Goal: Information Seeking & Learning: Learn about a topic

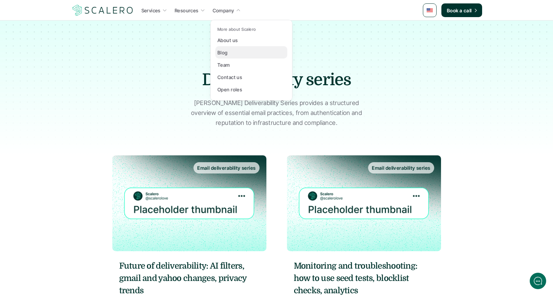
click at [226, 53] on p "Blog" at bounding box center [222, 52] width 10 height 7
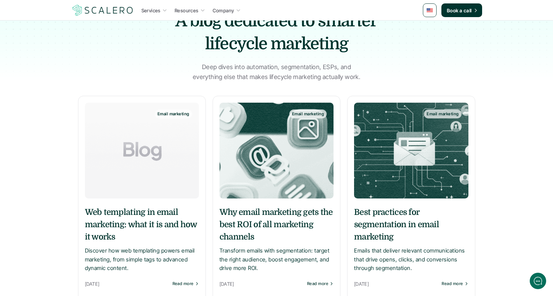
scroll to position [53, 0]
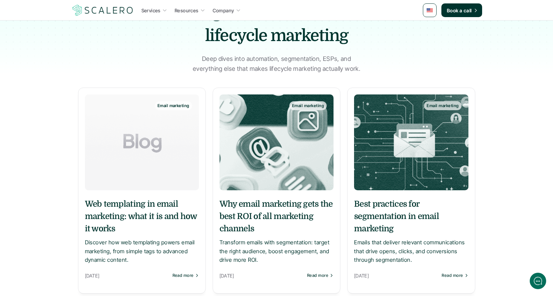
click at [65, 43] on div at bounding box center [276, 10] width 553 height 127
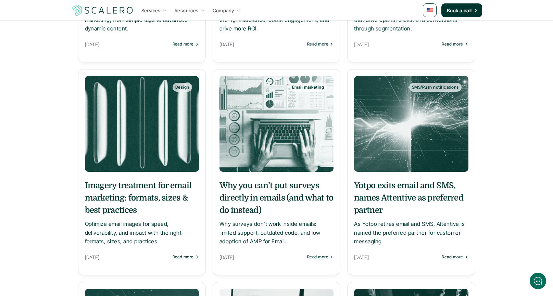
scroll to position [298, 0]
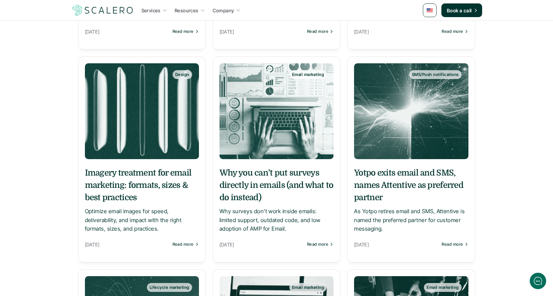
click at [66, 44] on div "Services Resources Company Book a call A blog dedicated to smarter lifecycle ma…" at bounding box center [276, 215] width 553 height 1027
click at [65, 44] on div "Services Resources Company Book a call A blog dedicated to smarter lifecycle ma…" at bounding box center [276, 215] width 553 height 1027
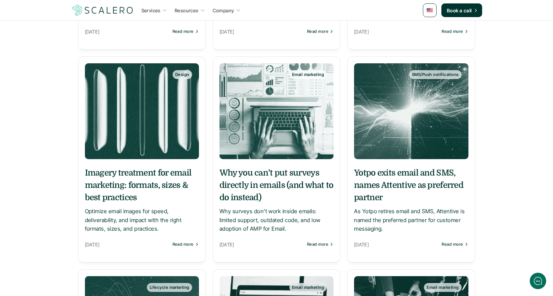
click at [65, 44] on div "Services Resources Company Book a call A blog dedicated to smarter lifecycle ma…" at bounding box center [276, 215] width 553 height 1027
click at [60, 41] on div "Services Resources Company Book a call A blog dedicated to smarter lifecycle ma…" at bounding box center [276, 215] width 553 height 1027
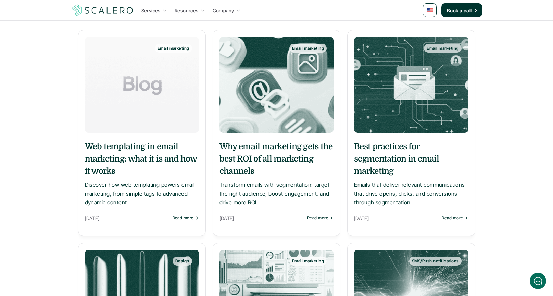
scroll to position [0, 0]
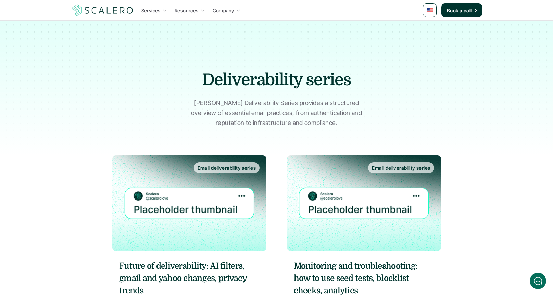
click at [127, 63] on div at bounding box center [276, 77] width 553 height 155
